Goal: Task Accomplishment & Management: Use online tool/utility

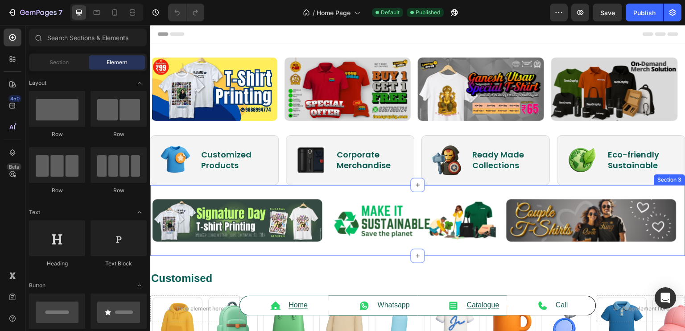
click at [284, 248] on div "Image Image Image Carousel Section 3" at bounding box center [417, 220] width 535 height 71
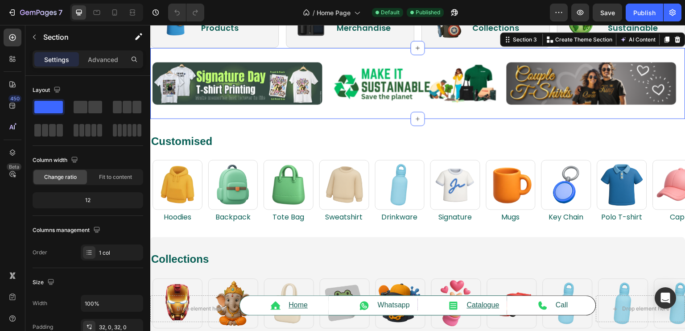
scroll to position [138, 0]
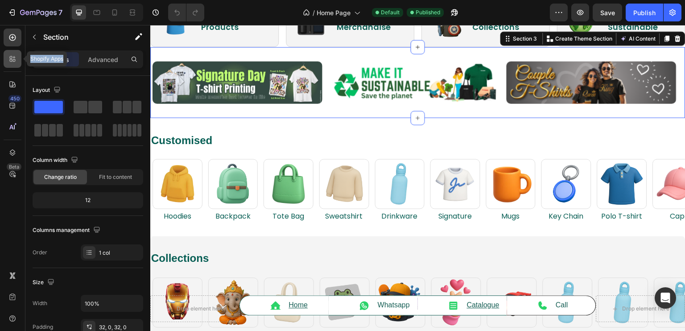
drag, startPoint x: 6, startPoint y: 46, endPoint x: 14, endPoint y: 67, distance: 23.3
click at [14, 67] on div "Shopify Apps 450 Beta" at bounding box center [13, 148] width 18 height 238
click at [14, 67] on div at bounding box center [13, 59] width 18 height 18
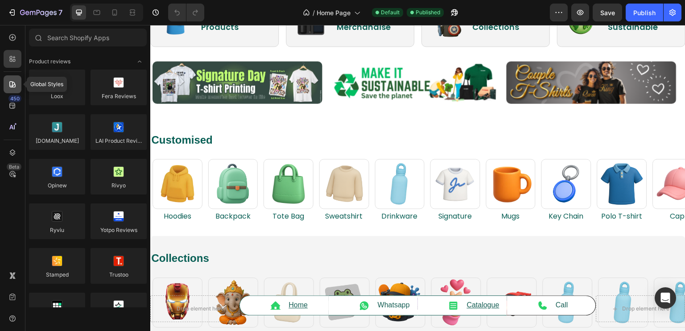
click at [14, 85] on icon at bounding box center [12, 84] width 9 height 9
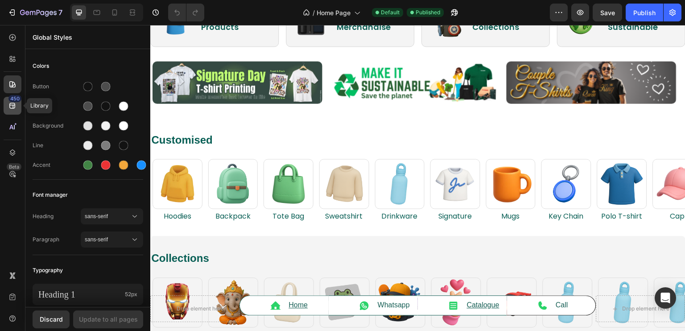
click at [11, 111] on div "450" at bounding box center [13, 106] width 18 height 18
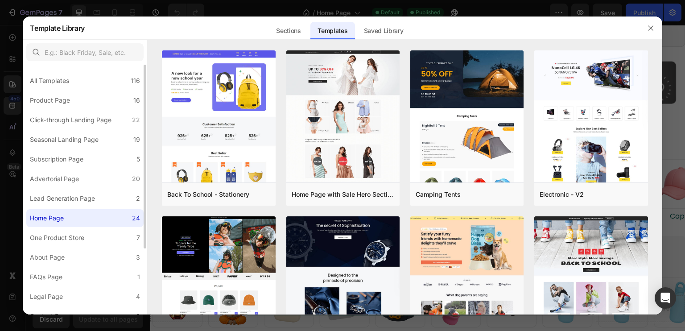
scroll to position [89, 0]
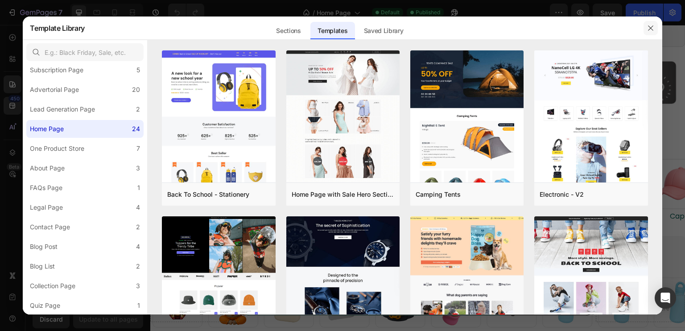
click at [649, 26] on icon "button" at bounding box center [650, 27] width 5 height 5
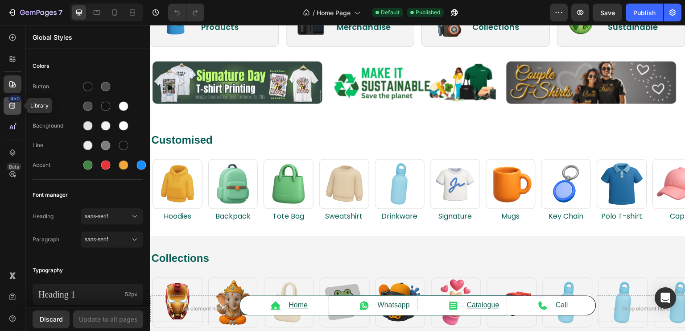
click at [21, 111] on div "450" at bounding box center [13, 106] width 18 height 18
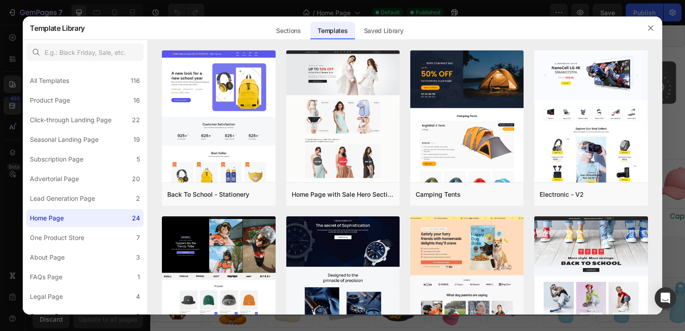
click at [0, 138] on div at bounding box center [342, 165] width 685 height 331
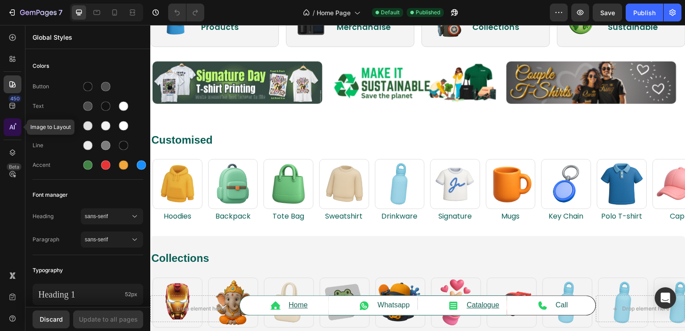
click at [21, 125] on div at bounding box center [13, 127] width 18 height 18
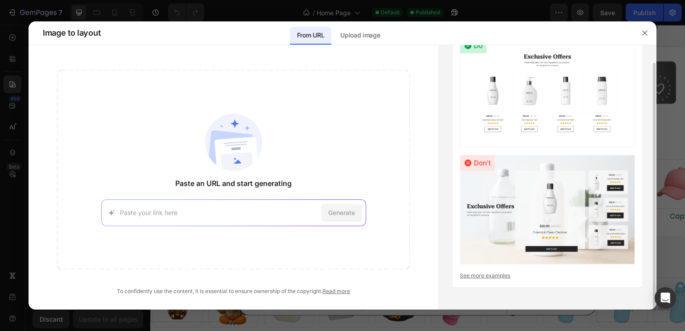
scroll to position [0, 0]
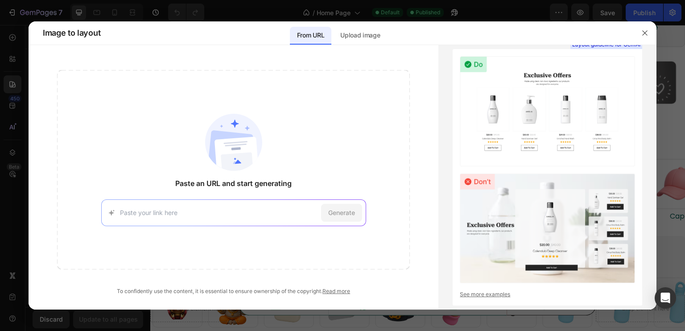
drag, startPoint x: 484, startPoint y: 197, endPoint x: 435, endPoint y: 194, distance: 49.2
click at [435, 194] on div "Paste an URL and start generating Generate To confidently use the content, it i…" at bounding box center [234, 182] width 410 height 225
click at [427, 218] on div "Paste an URL and start generating Generate To confidently use the content, it i…" at bounding box center [234, 182] width 410 height 225
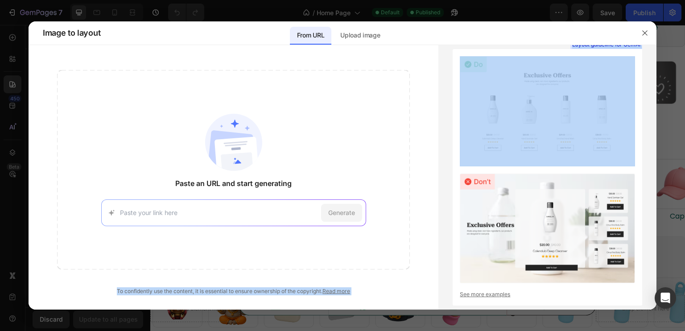
drag, startPoint x: 427, startPoint y: 218, endPoint x: 434, endPoint y: 315, distance: 97.5
click at [434, 315] on div "Image to layout From URL Upload image Paste an URL and start generating Generat…" at bounding box center [342, 165] width 685 height 331
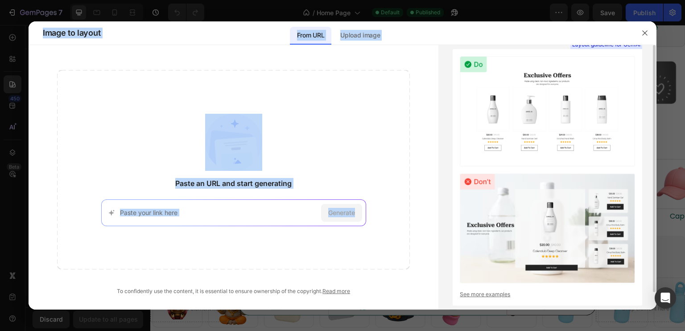
drag, startPoint x: 434, startPoint y: 315, endPoint x: 439, endPoint y: 54, distance: 261.5
click at [439, 54] on div "Layout guideline for GemAI See more examples" at bounding box center [548, 177] width 218 height 265
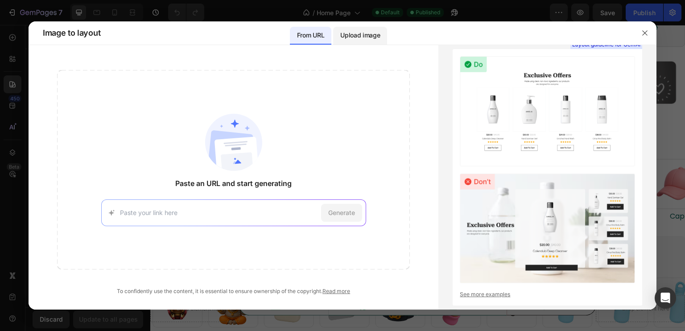
click at [357, 36] on p "Upload image" at bounding box center [360, 35] width 40 height 11
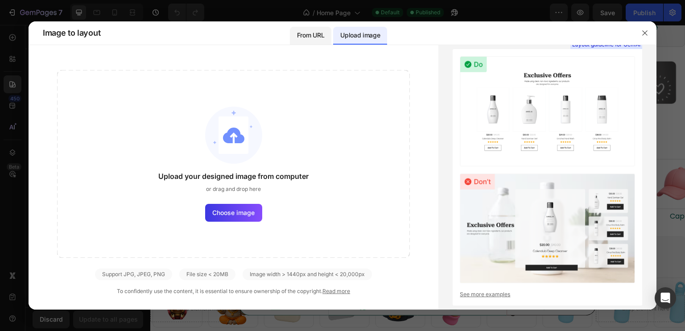
click at [312, 33] on p "From URL" at bounding box center [310, 35] width 27 height 11
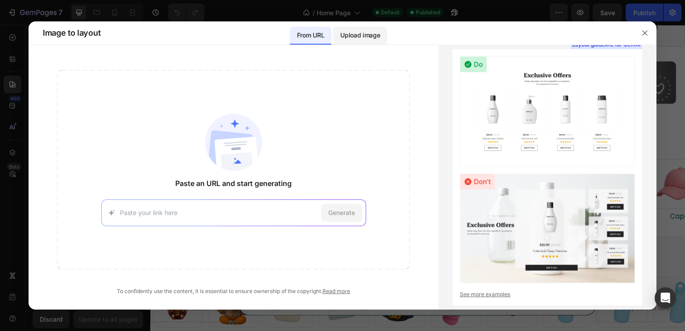
click at [366, 40] on p "Upload image" at bounding box center [360, 35] width 40 height 11
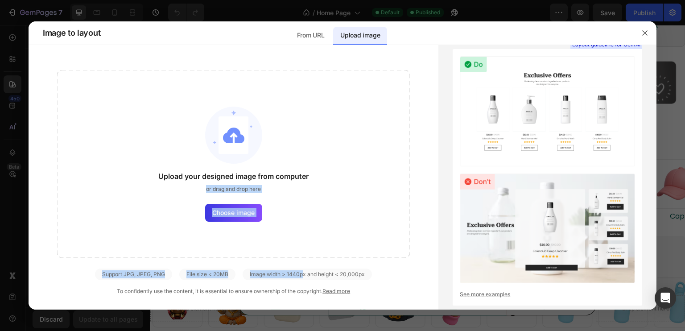
drag, startPoint x: 304, startPoint y: 271, endPoint x: 421, endPoint y: 264, distance: 117.1
click at [414, 265] on div "Upload your designed image from computer or drag and drop here Choose image Sup…" at bounding box center [234, 182] width 410 height 225
click at [407, 201] on div "Upload your designed image from computer or drag and drop here Choose image" at bounding box center [233, 164] width 353 height 188
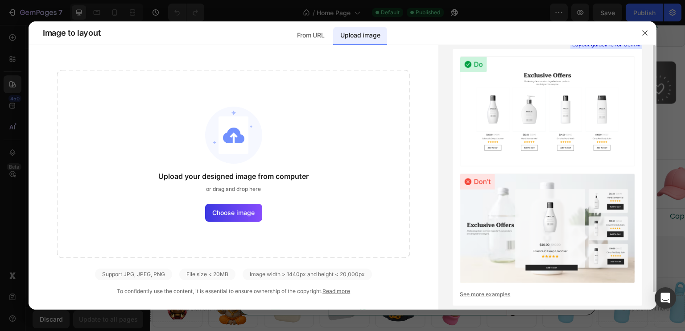
click at [481, 295] on link "See more examples" at bounding box center [547, 294] width 175 height 8
click at [643, 36] on icon "button" at bounding box center [644, 32] width 7 height 7
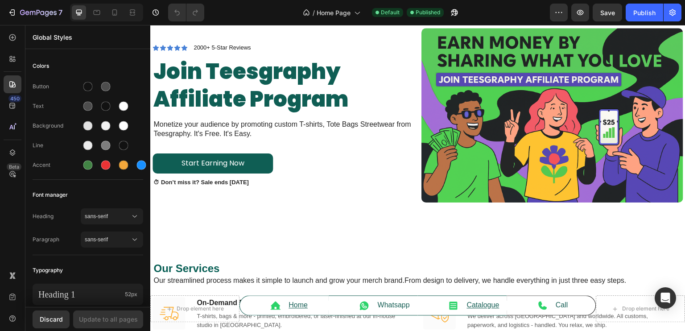
scroll to position [1164, 0]
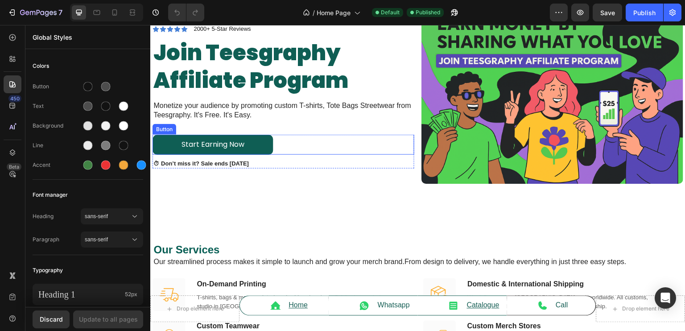
drag, startPoint x: 237, startPoint y: 137, endPoint x: 296, endPoint y: 169, distance: 66.3
click at [237, 137] on button "Start Earning Now" at bounding box center [213, 145] width 120 height 20
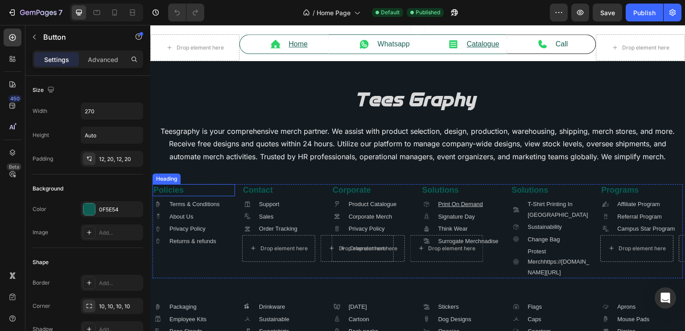
scroll to position [2057, 0]
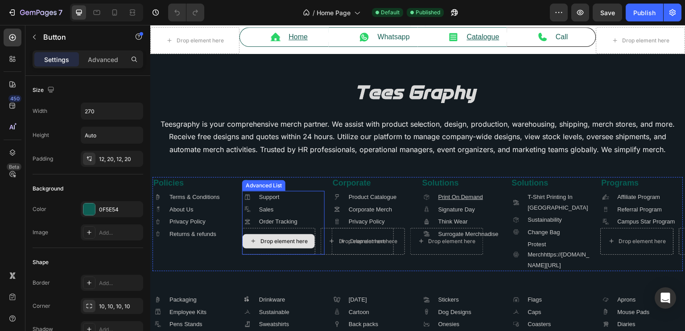
click at [244, 242] on div "Drop element here" at bounding box center [278, 241] width 73 height 27
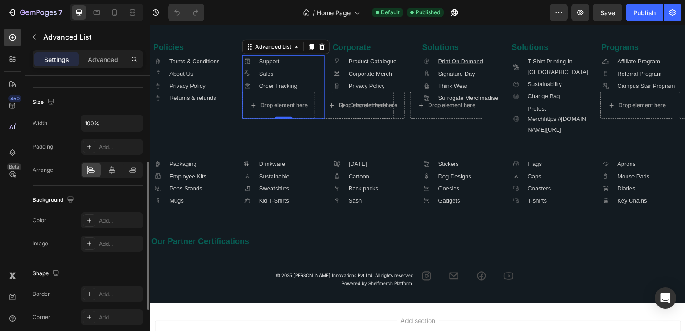
scroll to position [120, 0]
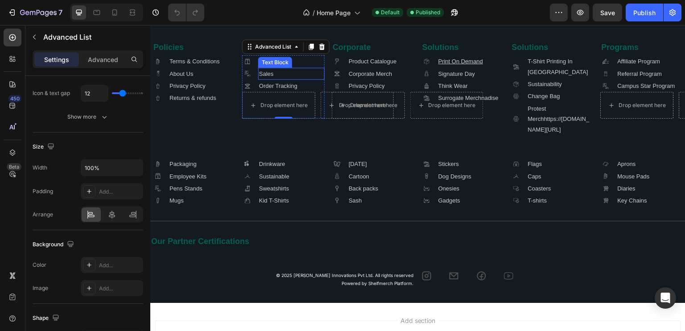
click at [267, 66] on div "Text Block" at bounding box center [275, 62] width 30 height 8
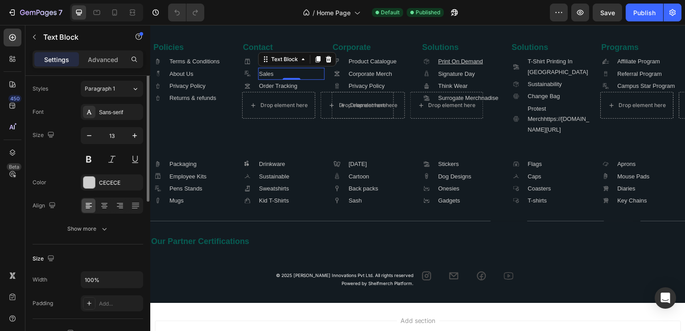
scroll to position [0, 0]
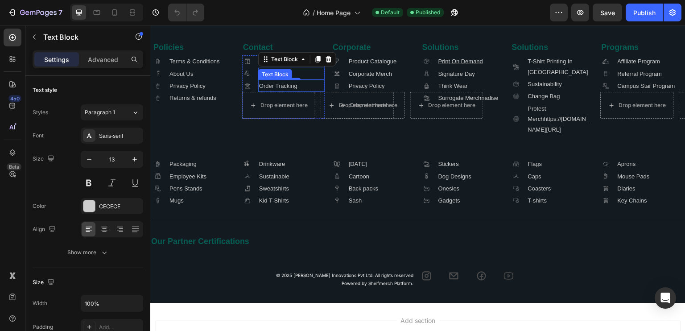
click at [273, 91] on p "Order Tracking" at bounding box center [291, 86] width 65 height 10
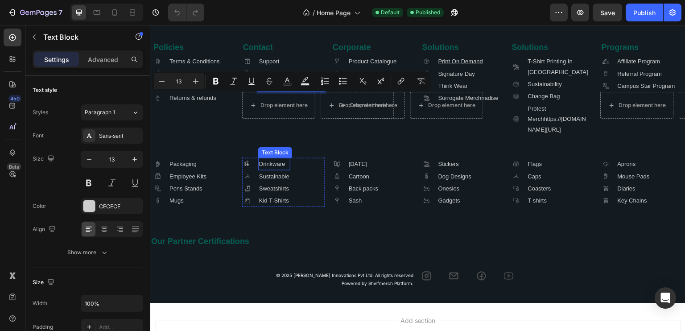
click at [279, 169] on p "Drinkware" at bounding box center [274, 164] width 30 height 10
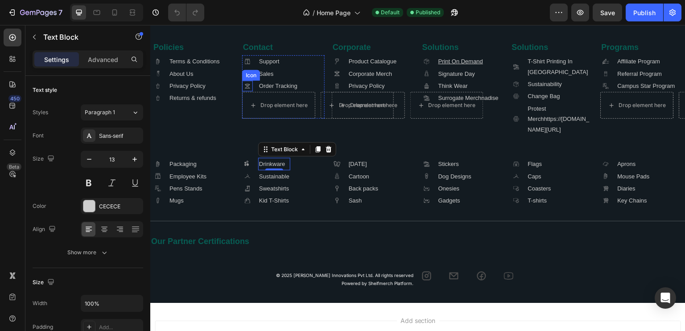
click at [247, 89] on icon at bounding box center [247, 85] width 5 height 5
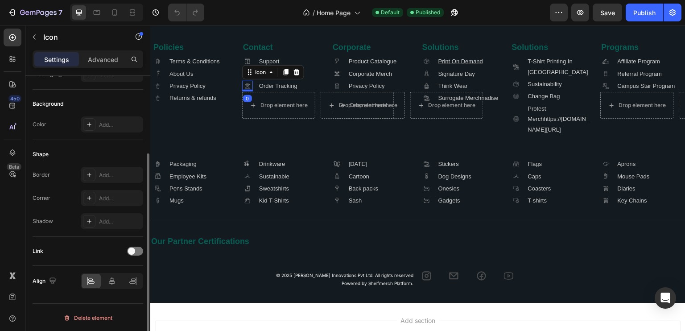
scroll to position [107, 0]
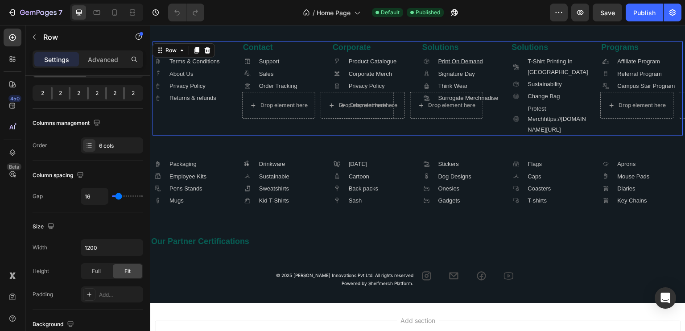
click at [272, 136] on div "Contact Heading .id581667677521576490 .cls-1 { fill: #a8a7a7; } Icon Support Te…" at bounding box center [283, 88] width 83 height 94
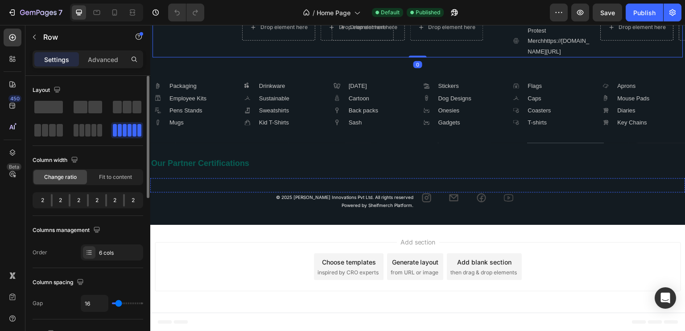
scroll to position [2298, 0]
click at [195, 178] on div "Image Image Image Image Image Image Image Image Image Carousel" at bounding box center [417, 185] width 535 height 14
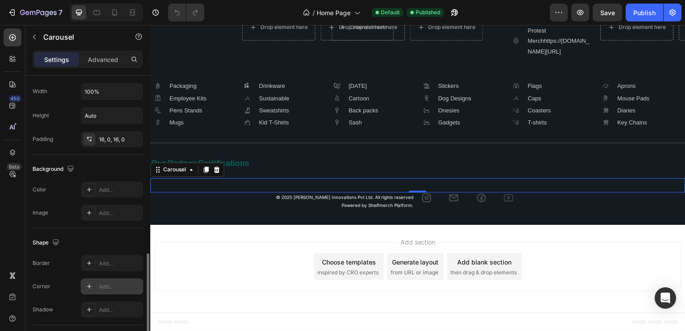
scroll to position [625, 0]
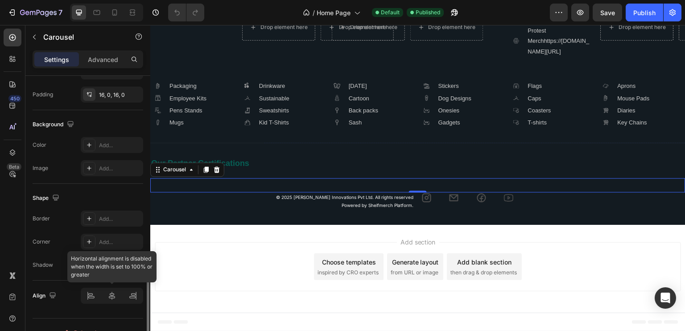
click at [111, 291] on div at bounding box center [112, 296] width 62 height 16
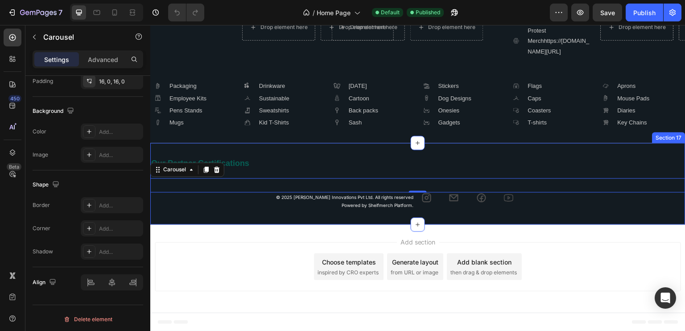
click at [196, 222] on div "Our Partner Certifications Heading Row Image Image Image Image Image Image Imag…" at bounding box center [417, 184] width 535 height 82
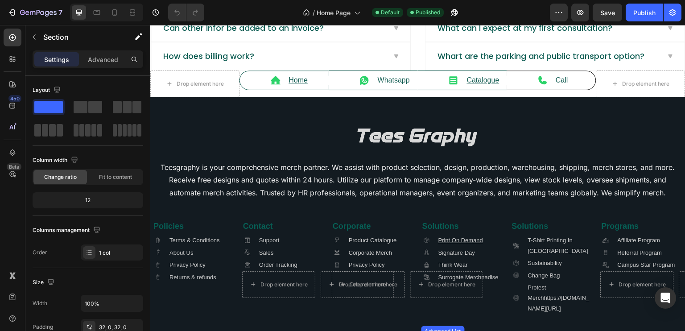
scroll to position [1986, 0]
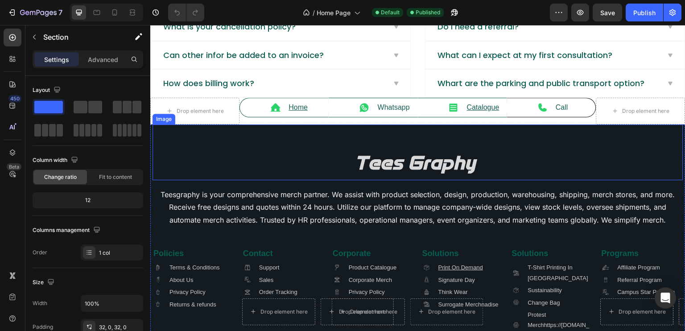
click at [381, 139] on div "Image" at bounding box center [418, 152] width 531 height 56
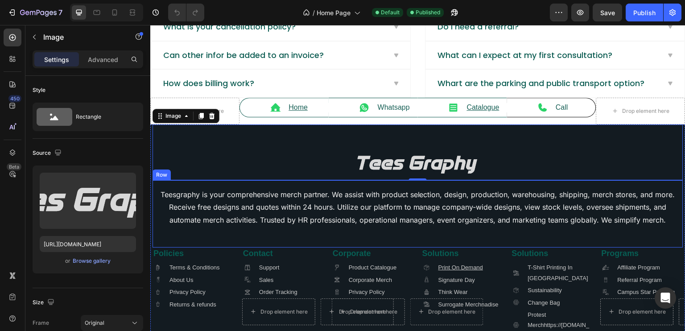
click at [156, 189] on div "Teesgraphy is your comprehensive merch partner. We assist with product selectio…" at bounding box center [418, 213] width 531 height 67
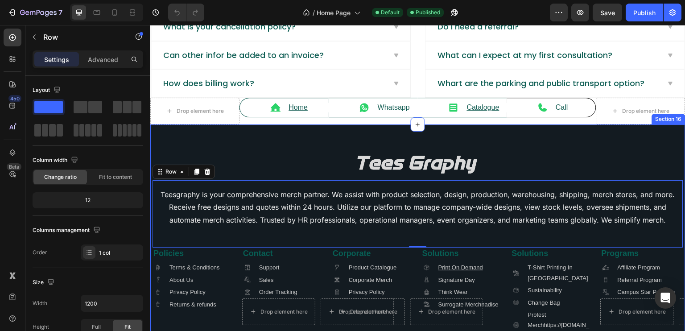
click at [152, 132] on div "Image Teesgraphy is your comprehensive merch partner. We assist with product se…" at bounding box center [417, 275] width 535 height 303
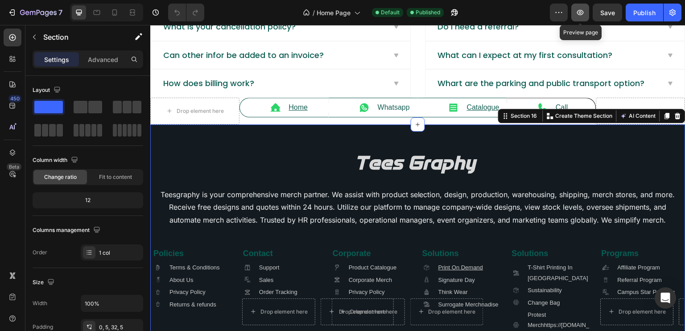
click at [579, 14] on icon "button" at bounding box center [580, 12] width 7 height 5
click at [660, 294] on div "Open Intercom Messenger" at bounding box center [666, 298] width 24 height 24
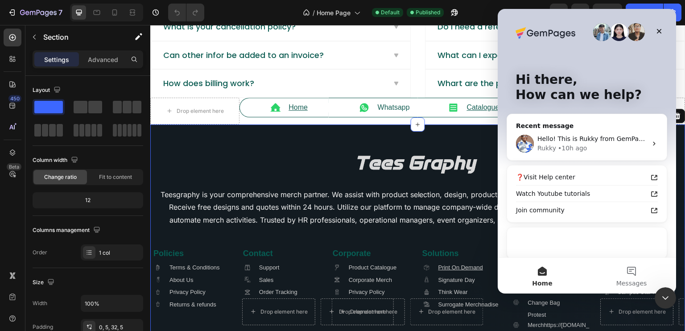
scroll to position [0, 0]
click at [634, 276] on button "Messages" at bounding box center [631, 276] width 89 height 36
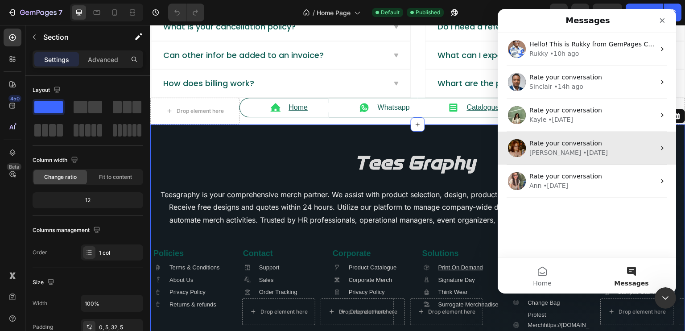
click at [576, 154] on div "[PERSON_NAME] • [DATE]" at bounding box center [593, 152] width 126 height 9
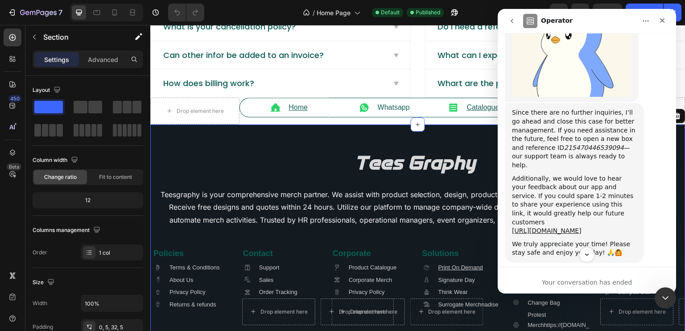
scroll to position [1230, 0]
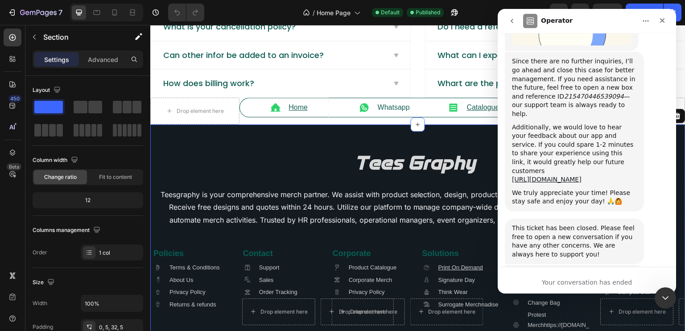
click at [514, 20] on icon "go back" at bounding box center [512, 20] width 7 height 7
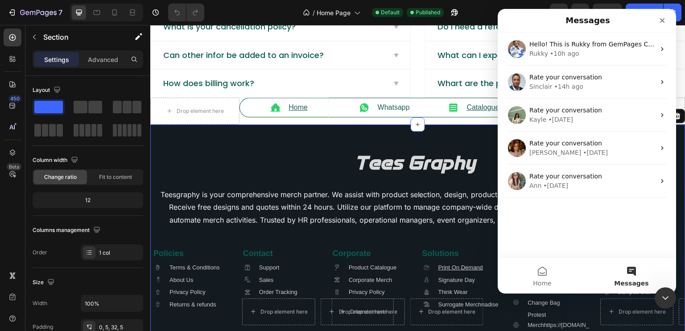
scroll to position [0, 0]
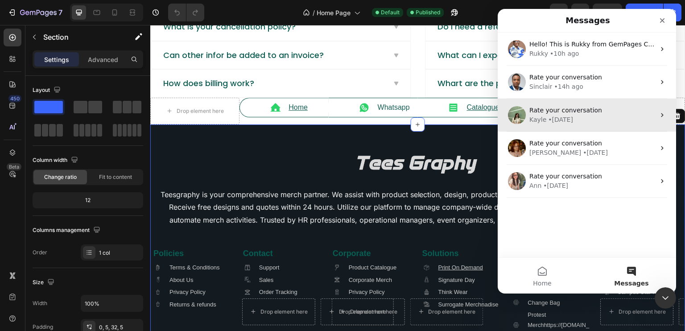
click at [585, 115] on div "Kayle • [DATE]" at bounding box center [593, 119] width 126 height 9
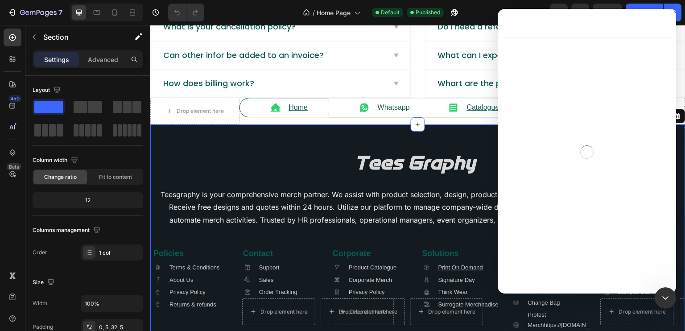
click at [585, 115] on div "Intercom messenger" at bounding box center [587, 151] width 178 height 229
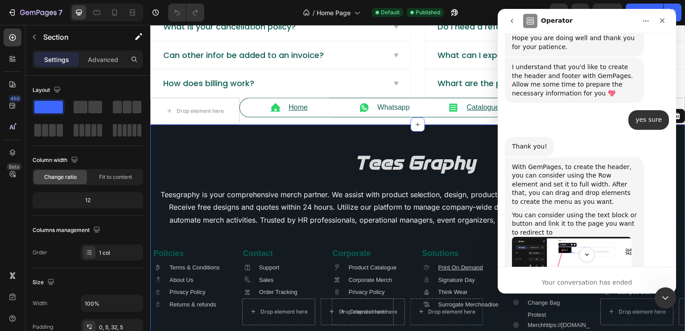
scroll to position [3540, 0]
click at [542, 237] on img "Kayle says…" at bounding box center [572, 282] width 120 height 91
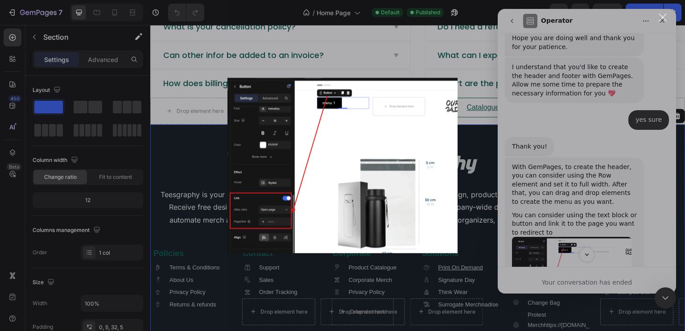
scroll to position [0, 0]
click at [542, 144] on div "Intercom messenger" at bounding box center [342, 165] width 685 height 331
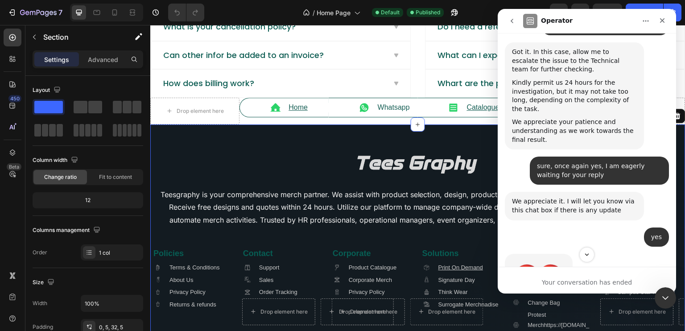
scroll to position [2587, 0]
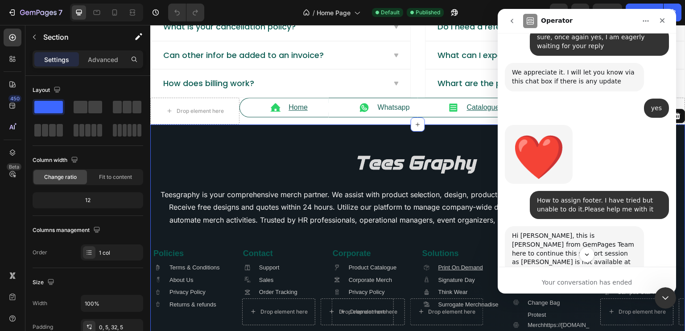
click at [533, 315] on div "Or you want to create a custom footer with GemPages?" at bounding box center [574, 323] width 125 height 17
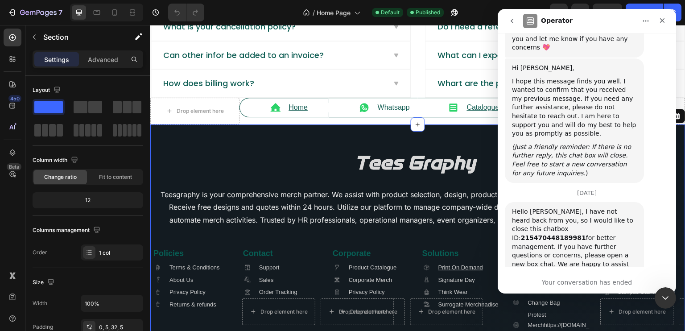
scroll to position [4335, 0]
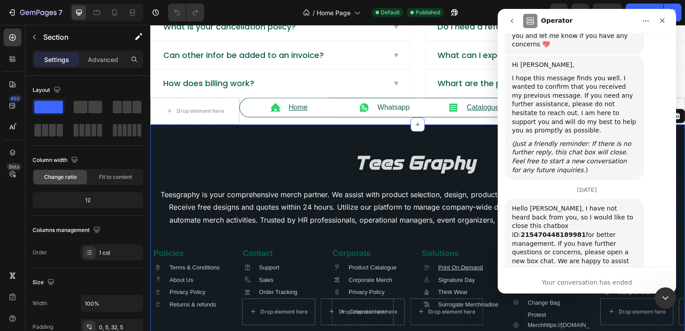
click at [507, 18] on button "go back" at bounding box center [512, 20] width 17 height 17
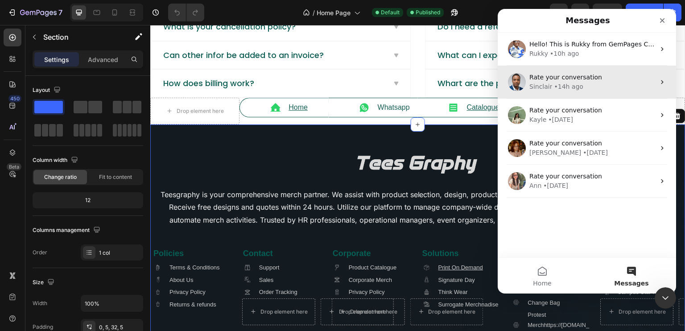
click at [578, 80] on span "Rate your conversation" at bounding box center [566, 77] width 73 height 7
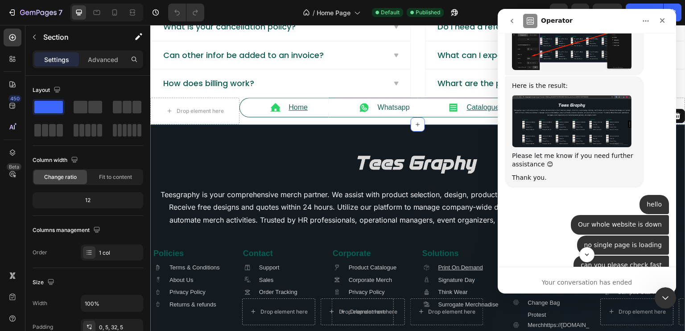
scroll to position [3269, 0]
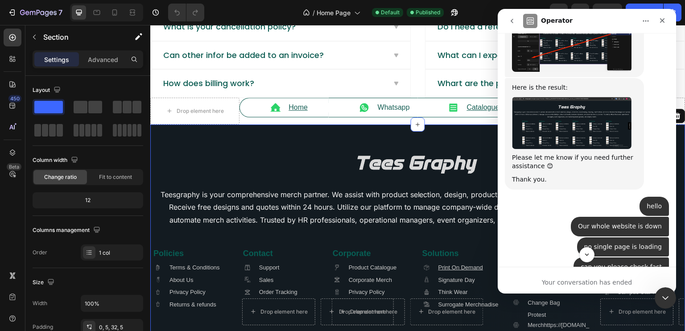
click at [547, 284] on div "[PERSON_NAME] joined the conversation" at bounding box center [587, 290] width 98 height 13
click at [547, 286] on img "Sinclair says…" at bounding box center [542, 290] width 9 height 9
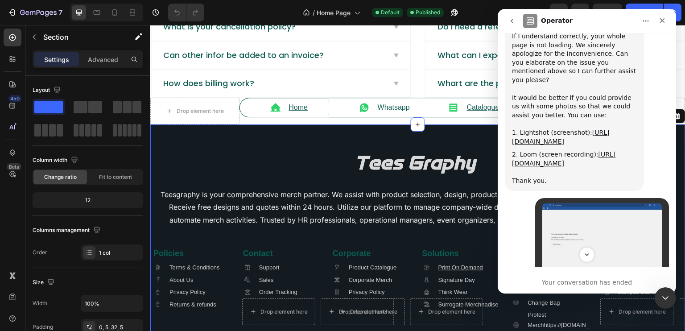
scroll to position [3592, 0]
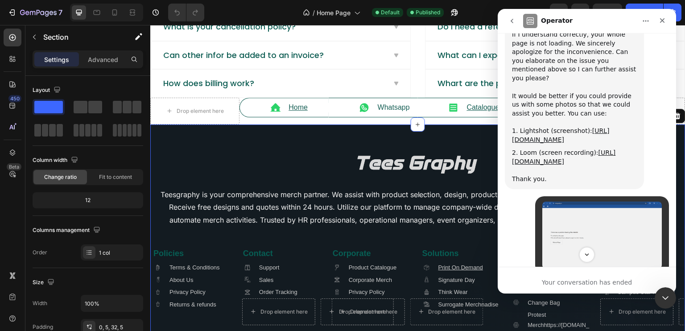
click at [507, 19] on button "go back" at bounding box center [512, 20] width 17 height 17
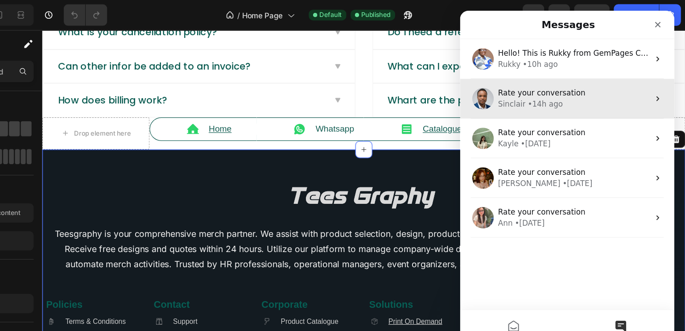
scroll to position [0, 0]
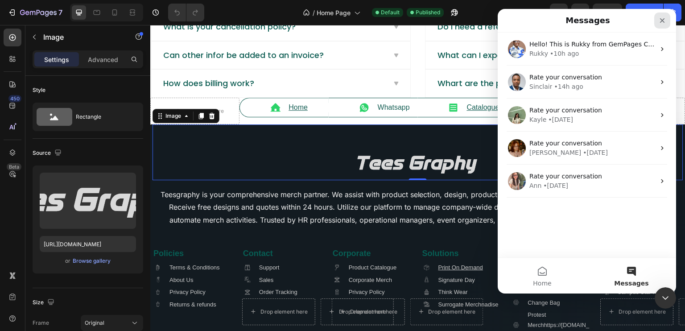
click at [665, 21] on icon "Close" at bounding box center [662, 20] width 7 height 7
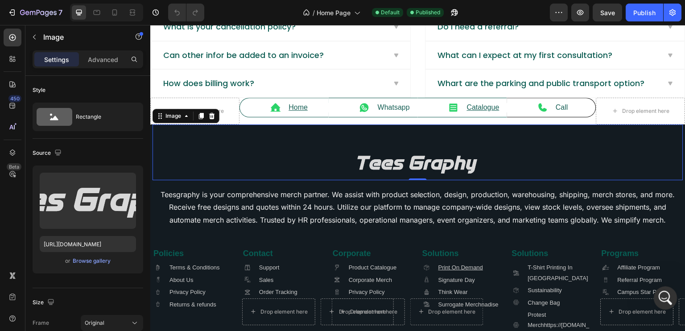
click at [660, 302] on div "Open Intercom Messenger" at bounding box center [664, 296] width 29 height 29
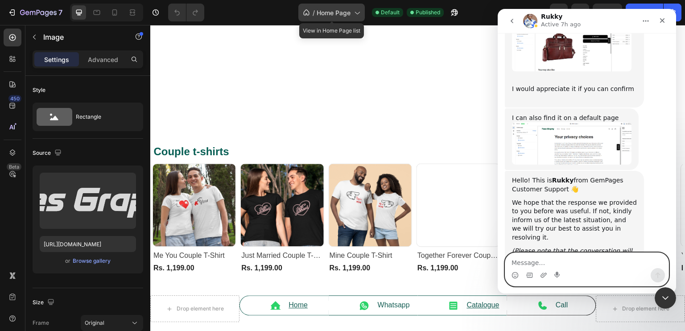
scroll to position [514, 0]
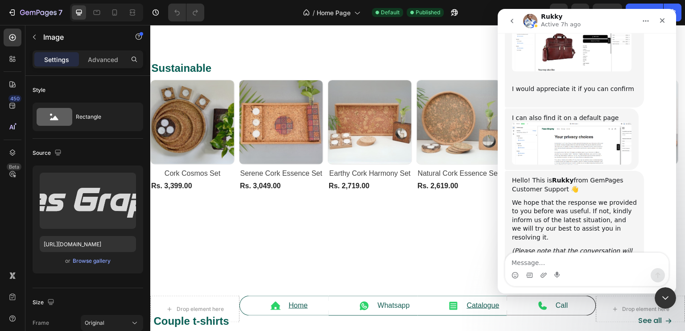
click at [234, 10] on div "/ Home Page Default Published" at bounding box center [380, 13] width 339 height 18
click at [665, 21] on icon "Close" at bounding box center [662, 20] width 7 height 7
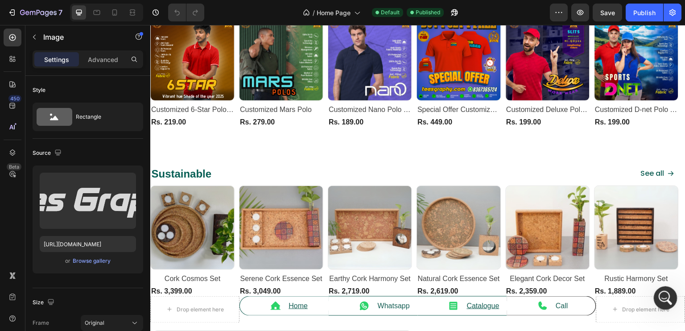
drag, startPoint x: 664, startPoint y: 289, endPoint x: 1154, endPoint y: 558, distance: 558.6
click at [664, 288] on div "Open Intercom Messenger" at bounding box center [664, 296] width 29 height 29
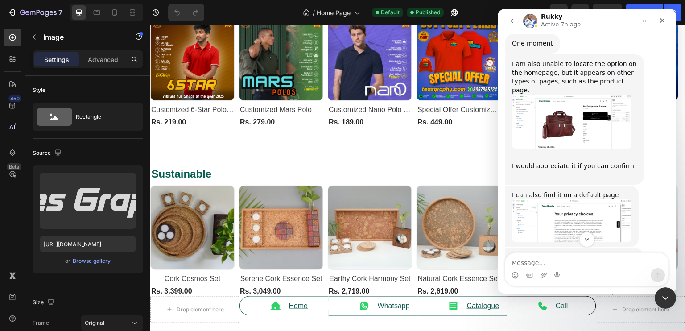
scroll to position [1870, 0]
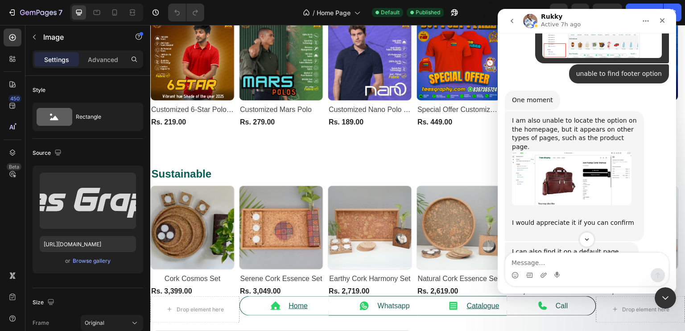
click at [528, 151] on img "Rukky says…" at bounding box center [572, 178] width 120 height 54
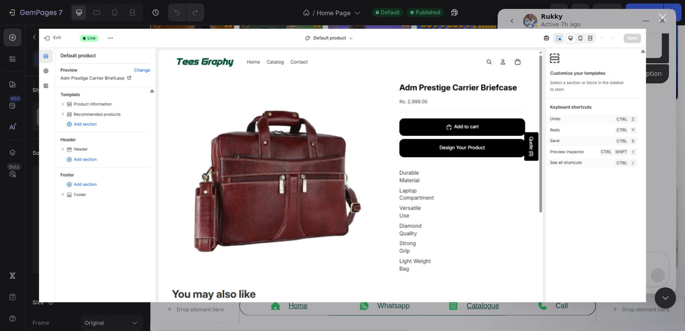
click at [633, 51] on img "Close" at bounding box center [342, 165] width 607 height 273
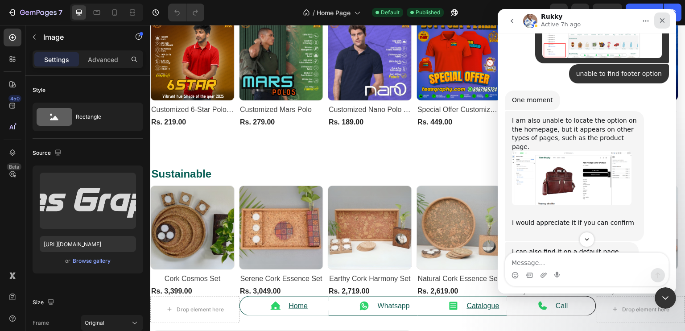
click at [659, 25] on div "Close" at bounding box center [662, 20] width 16 height 16
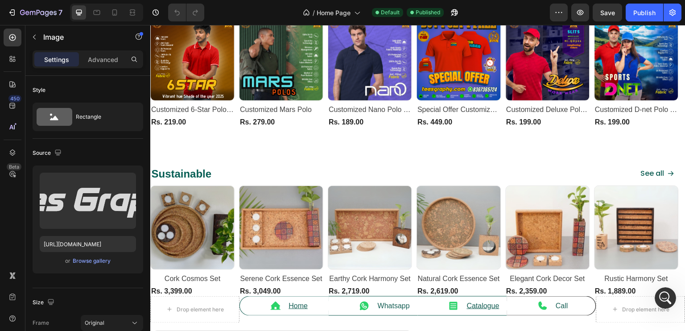
click at [477, 8] on div "/ Home Page Default Published" at bounding box center [380, 13] width 339 height 18
click at [563, 10] on icon "button" at bounding box center [559, 12] width 9 height 9
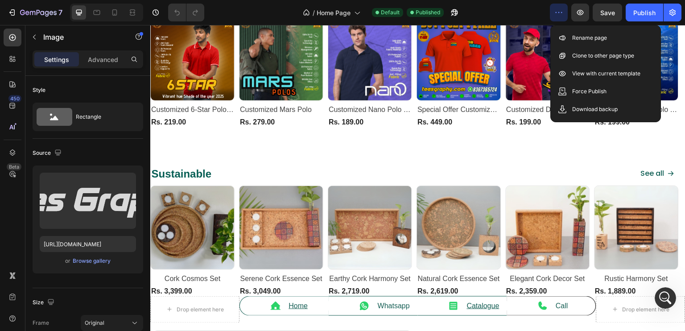
click at [232, 11] on div "/ Home Page Default Published" at bounding box center [380, 13] width 339 height 18
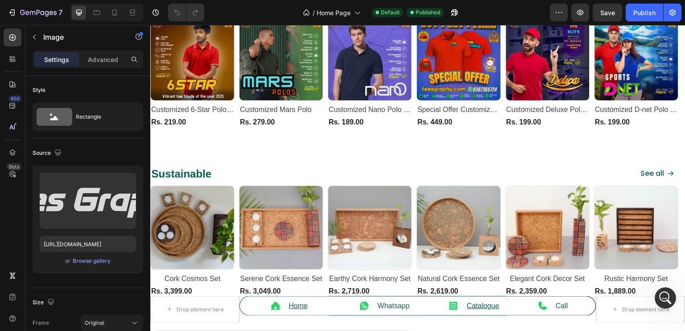
click at [232, 11] on div "/ Home Page Default Published" at bounding box center [380, 13] width 339 height 18
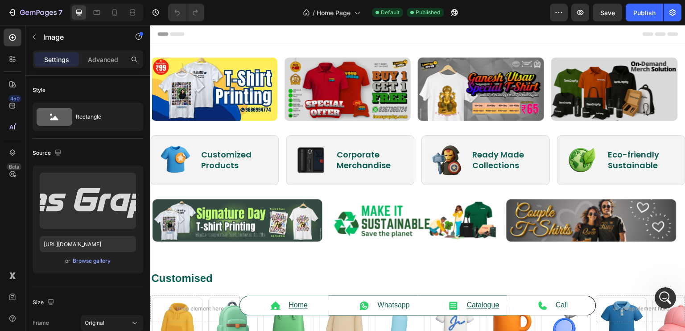
click at [164, 38] on div "Header" at bounding box center [172, 34] width 33 height 11
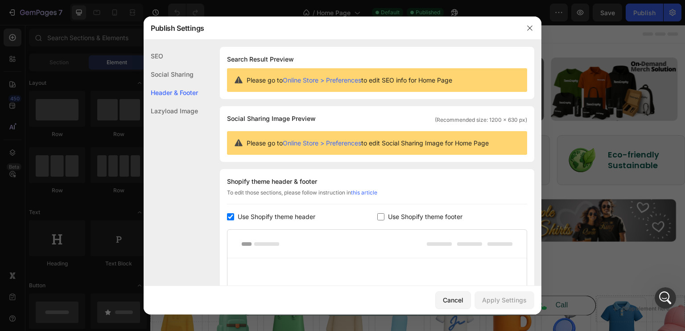
click at [164, 33] on div "Publish Settings" at bounding box center [331, 28] width 375 height 23
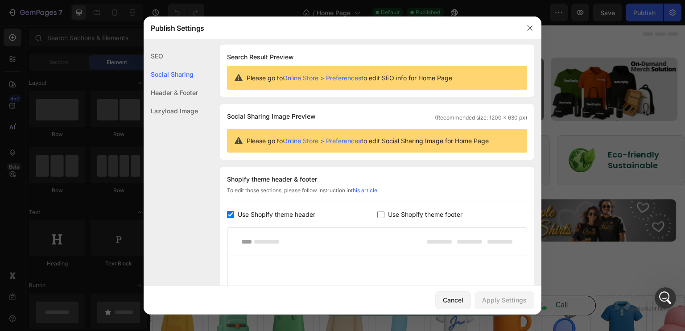
scroll to position [1, 0]
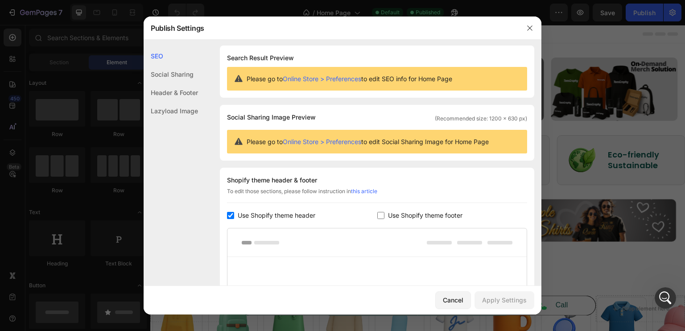
click at [164, 83] on div "Social Sharing" at bounding box center [171, 92] width 54 height 18
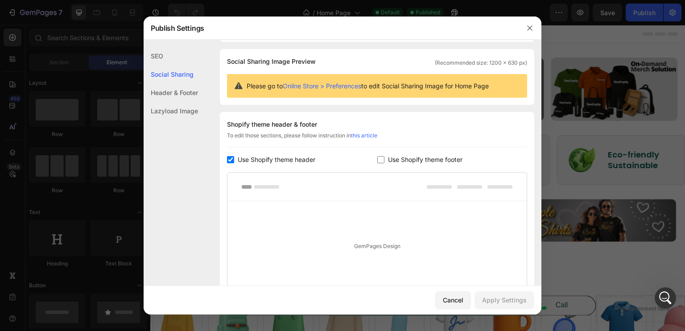
click at [164, 78] on div "Social Sharing" at bounding box center [171, 74] width 54 height 18
click at [172, 102] on div "Header & Footer" at bounding box center [171, 111] width 54 height 18
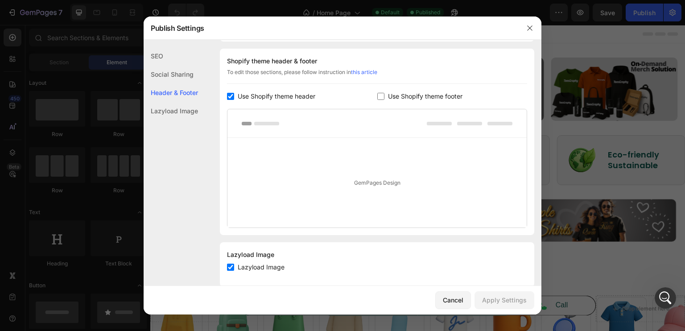
click at [177, 107] on div "Lazyload Image" at bounding box center [171, 111] width 54 height 18
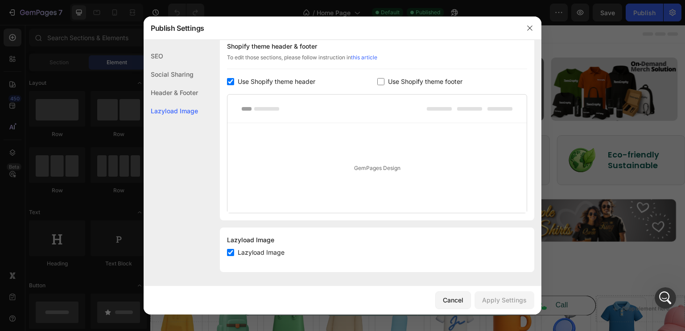
click at [189, 102] on div "Header & Footer" at bounding box center [171, 111] width 54 height 18
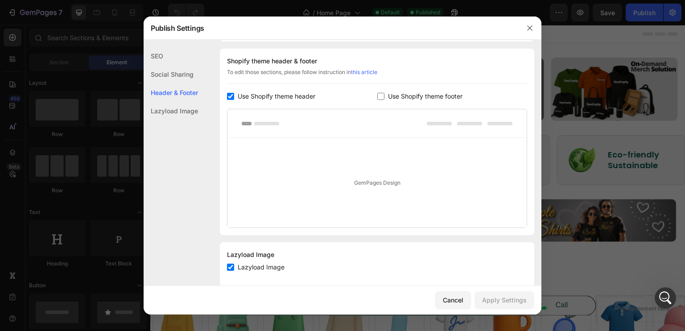
click at [391, 181] on div "GemPages Design" at bounding box center [377, 183] width 299 height 90
click at [385, 180] on div "GemPages Design" at bounding box center [377, 183] width 299 height 90
click at [268, 120] on div at bounding box center [377, 123] width 299 height 29
click at [247, 122] on rect at bounding box center [247, 124] width 10 height 4
click at [535, 25] on button "button" at bounding box center [530, 28] width 14 height 14
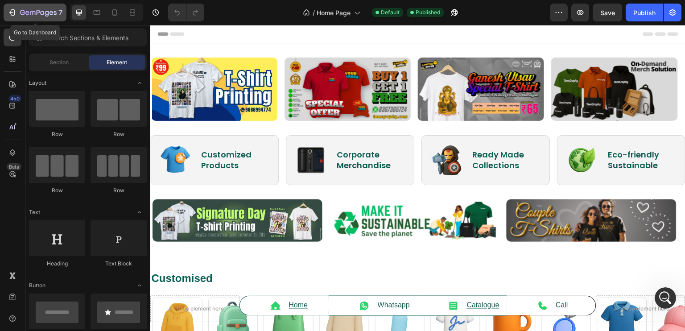
click at [11, 7] on div "7" at bounding box center [35, 12] width 55 height 11
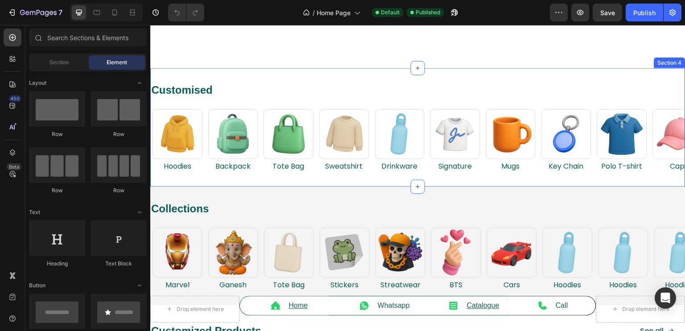
scroll to position [178, 0]
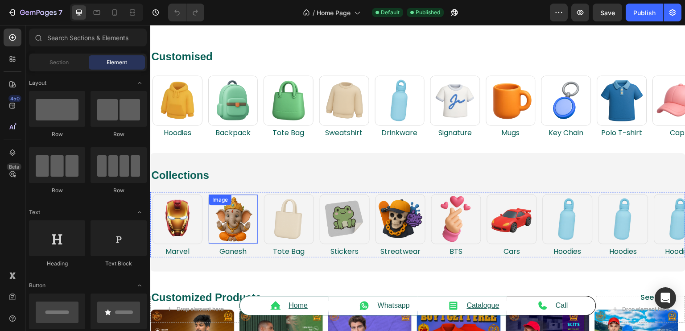
click at [241, 244] on img at bounding box center [233, 219] width 49 height 49
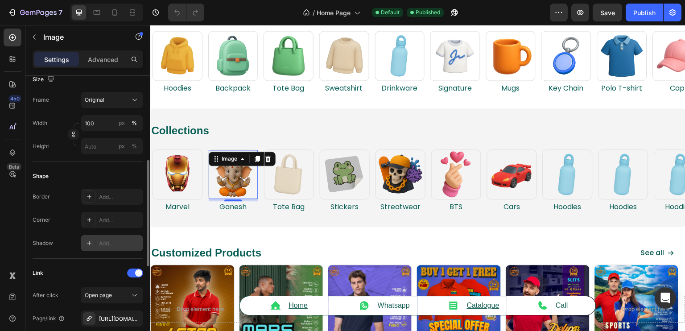
scroll to position [312, 0]
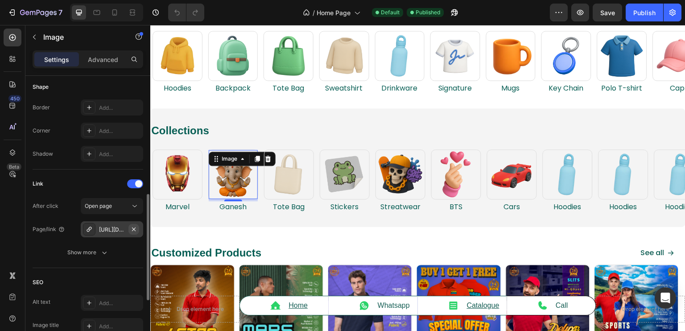
click at [137, 228] on icon "button" at bounding box center [133, 229] width 7 height 7
click at [123, 228] on div "Add..." at bounding box center [120, 230] width 42 height 8
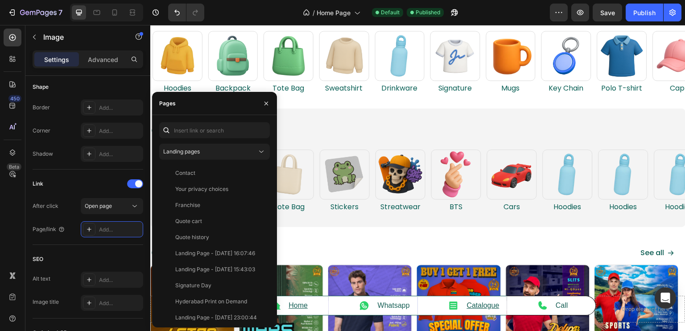
click at [202, 143] on div "Landing pages Contact View Your privacy choices View Franchise View Quote cart …" at bounding box center [214, 221] width 111 height 198
click at [202, 156] on div "Landing pages" at bounding box center [214, 151] width 103 height 9
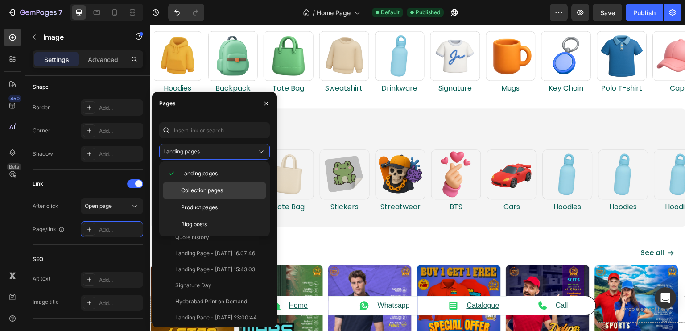
click at [202, 190] on span "Collection pages" at bounding box center [202, 190] width 42 height 8
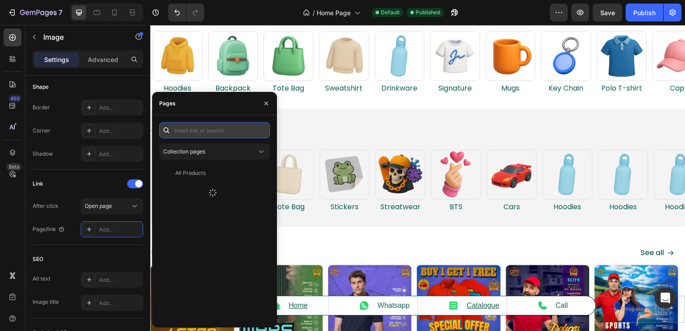
click at [201, 130] on input "text" at bounding box center [214, 130] width 111 height 16
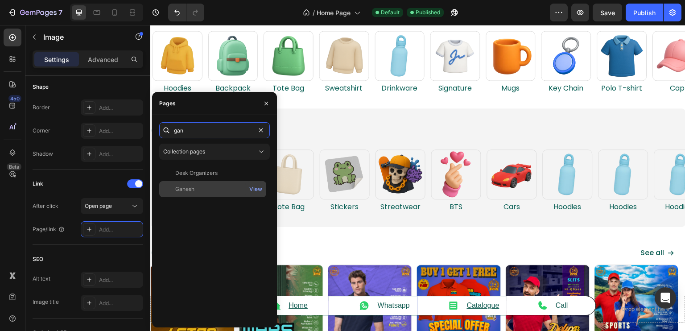
type input "gan"
click at [205, 182] on div "Ganesh View" at bounding box center [212, 189] width 107 height 16
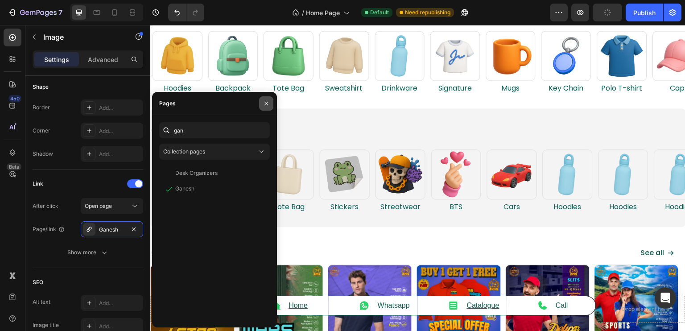
click at [264, 104] on icon "button" at bounding box center [266, 103] width 7 height 7
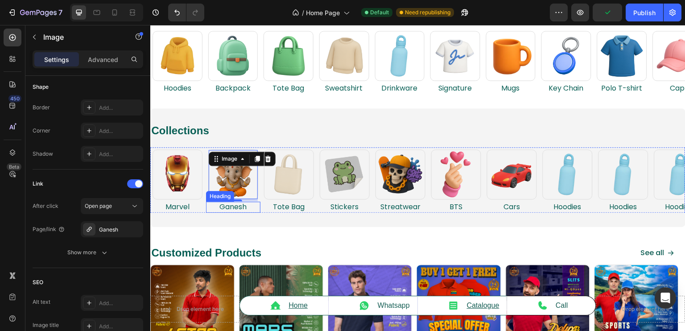
click at [223, 213] on h2 "Ganesh" at bounding box center [233, 207] width 54 height 11
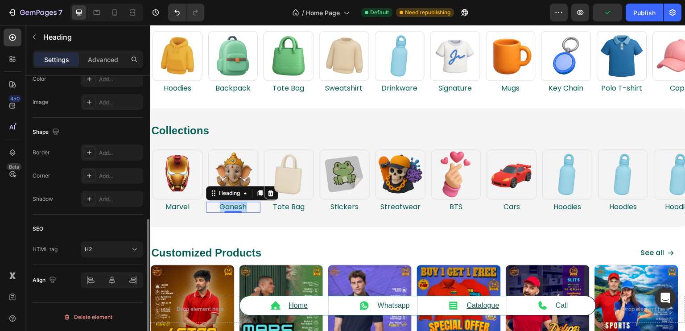
scroll to position [0, 0]
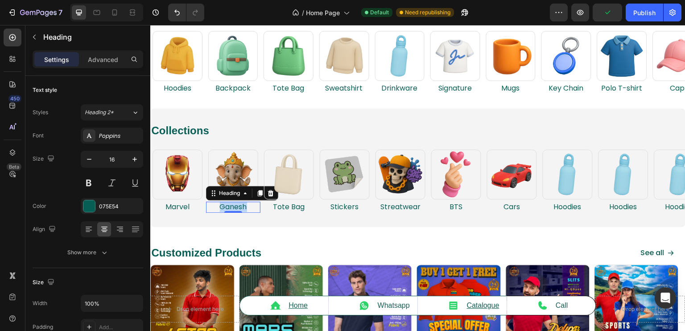
click at [223, 212] on p "Ganesh" at bounding box center [233, 207] width 53 height 9
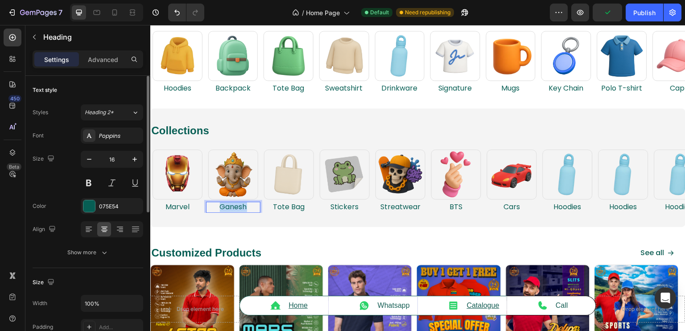
click at [223, 212] on p "Ganesh" at bounding box center [233, 207] width 53 height 9
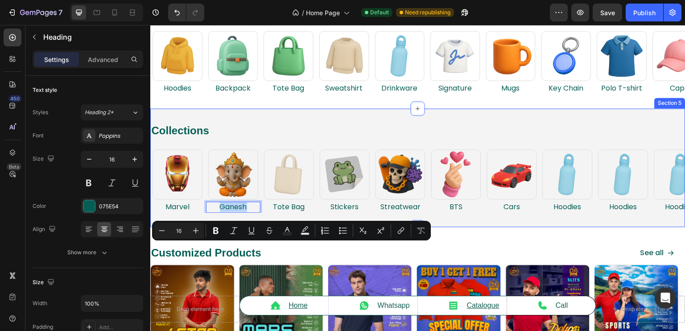
click at [252, 227] on div "Collections Heading Row Image Marvel Heading Image Ganesh Heading 0 Image Tote …" at bounding box center [417, 167] width 535 height 119
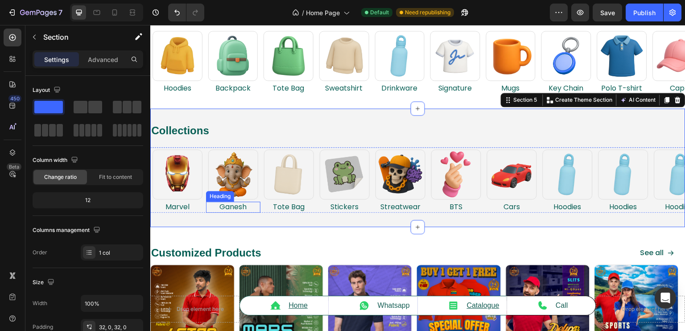
click at [245, 212] on p "Ganesh" at bounding box center [233, 207] width 53 height 9
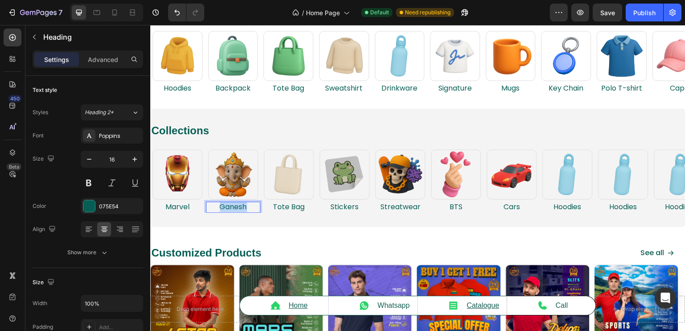
click at [245, 212] on p "Ganesh" at bounding box center [233, 207] width 53 height 9
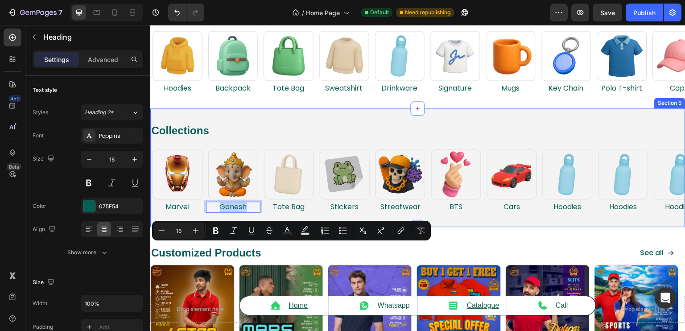
click at [248, 282] on div "Customized Products Heading See all Button Row Product Images Row Customized 6-…" at bounding box center [417, 311] width 535 height 169
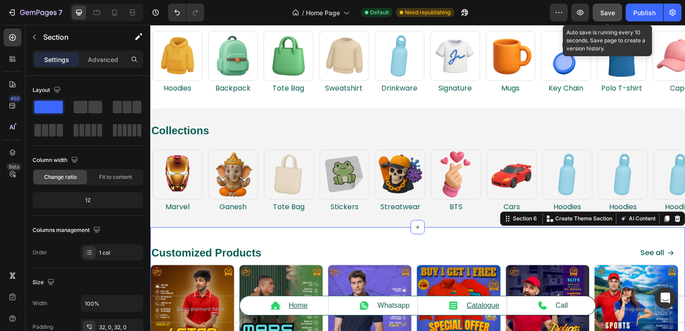
click at [619, 5] on button "Save" at bounding box center [607, 13] width 29 height 18
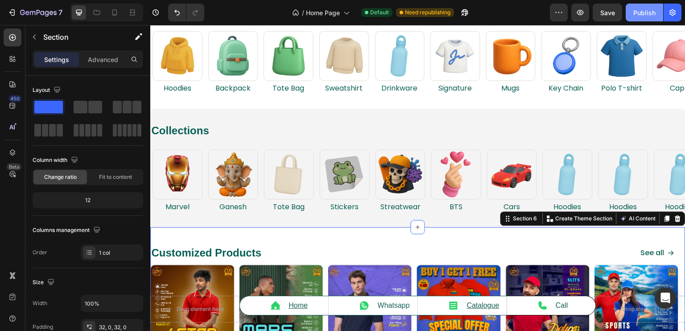
click at [643, 5] on button "Publish" at bounding box center [644, 13] width 37 height 18
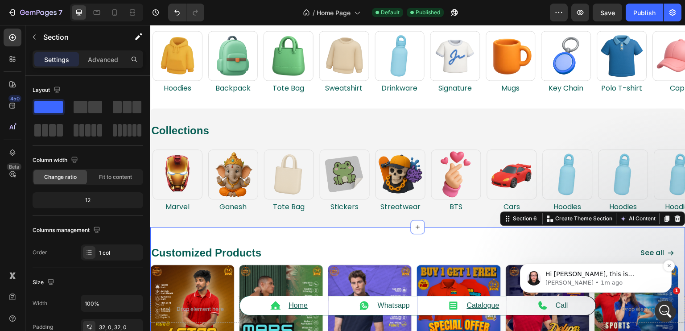
click at [593, 276] on p "Hi Arjun, this is Nathan joining this conversation with Rukky for your support.…" at bounding box center [603, 274] width 115 height 9
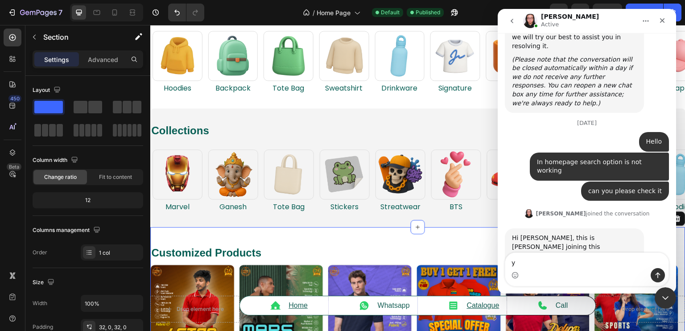
scroll to position [2199, 0]
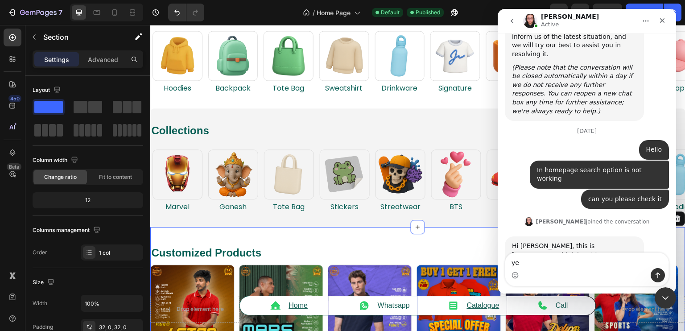
type textarea "yes"
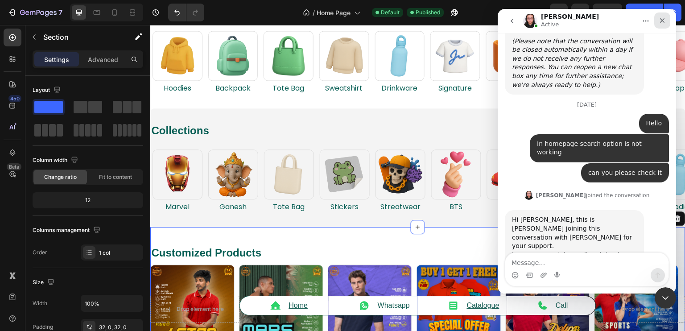
click at [665, 23] on icon "Close" at bounding box center [662, 20] width 7 height 7
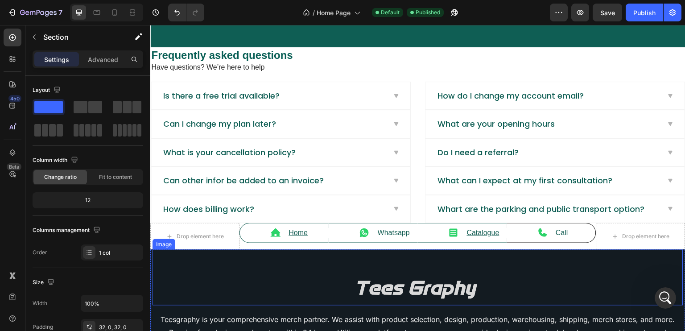
scroll to position [1874, 0]
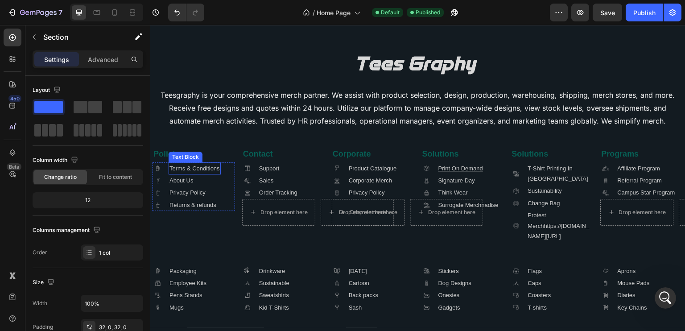
click at [204, 174] on p "Terms & Conditions" at bounding box center [195, 168] width 50 height 10
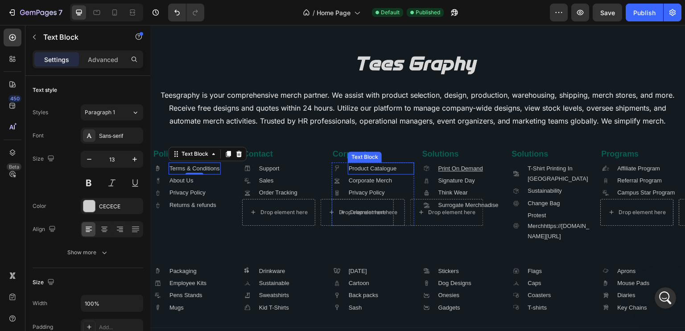
click at [404, 174] on p "Product Catalogue" at bounding box center [381, 168] width 65 height 10
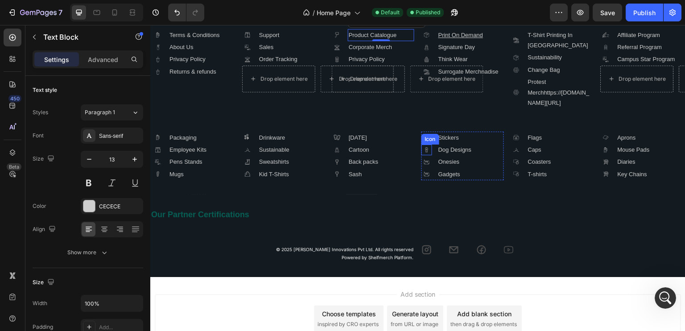
scroll to position [2007, 0]
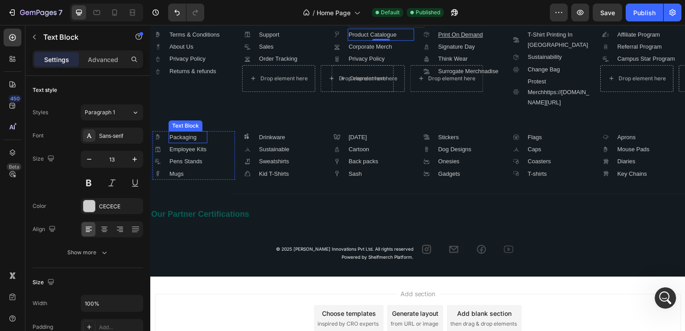
click at [190, 141] on link "Packaging" at bounding box center [183, 137] width 27 height 7
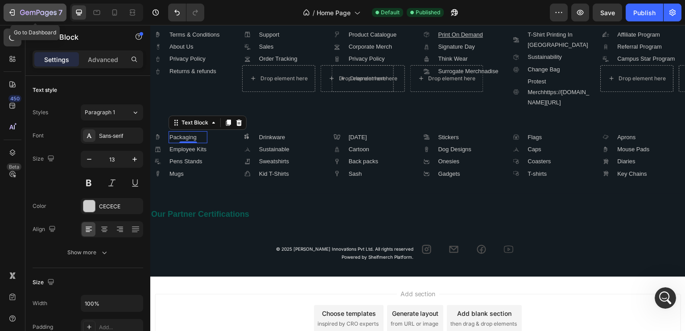
click at [37, 12] on icon "button" at bounding box center [38, 13] width 37 height 8
